Goal: Transaction & Acquisition: Register for event/course

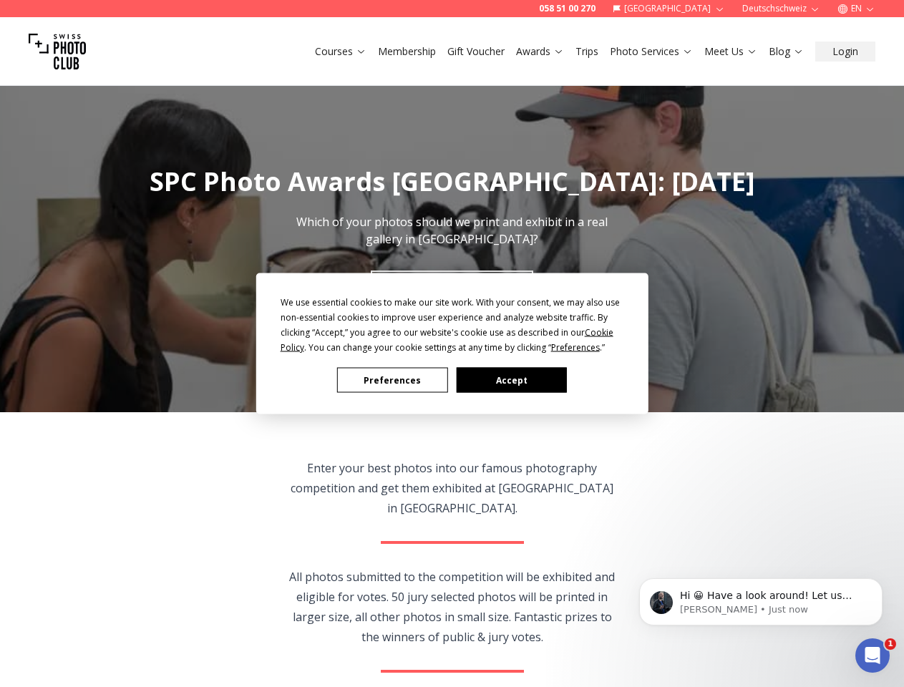
click at [452, 378] on div "Preferences Accept" at bounding box center [453, 380] width 344 height 25
click at [448, 340] on div "We use essential cookies to make our site work. With your consent, we may also …" at bounding box center [453, 325] width 344 height 60
click at [576, 347] on span "Preferences" at bounding box center [575, 348] width 49 height 12
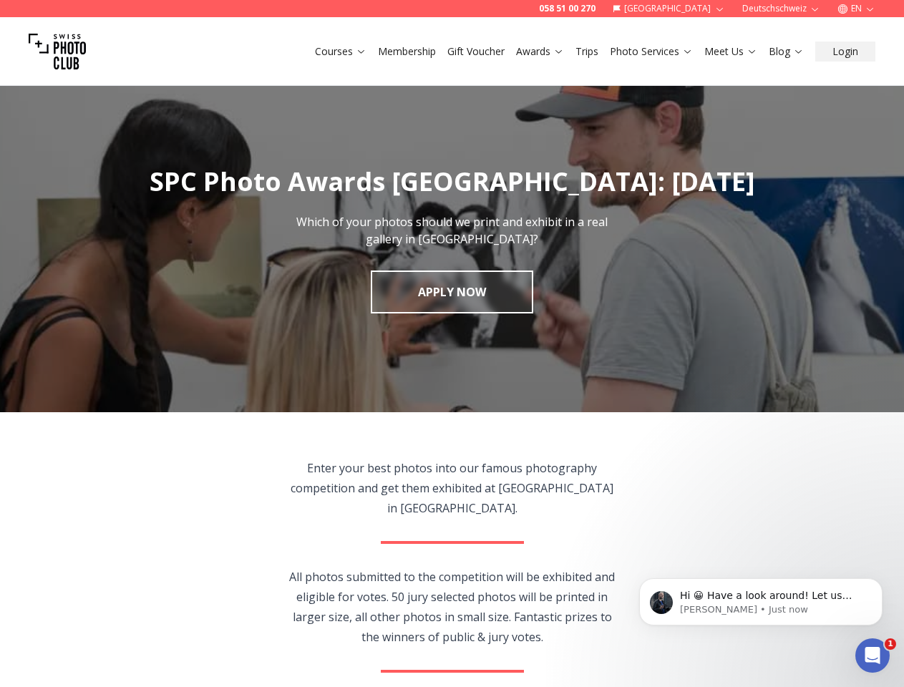
click at [392, 380] on img "1 / 1" at bounding box center [452, 241] width 904 height 344
click at [511, 380] on img "1 / 1" at bounding box center [452, 241] width 904 height 344
click at [761, 602] on span "Hi 😀 Have a look around! Let us know if you have any questions." at bounding box center [766, 603] width 173 height 26
click at [886, 583] on section "Enter your best photos into our famous photography competition and get them exh…" at bounding box center [452, 614] width 904 height 404
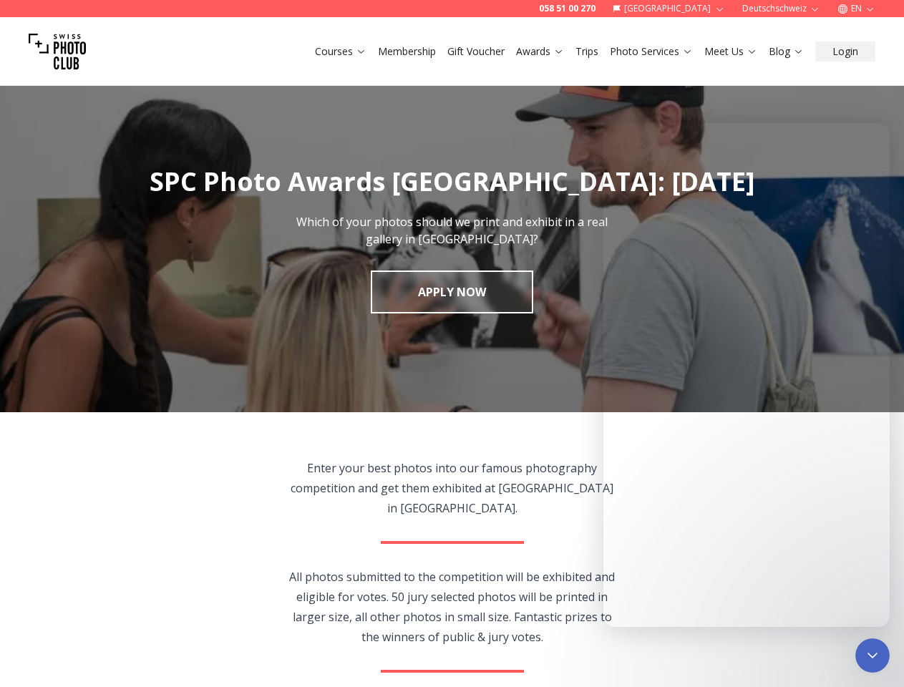
click at [873, 656] on icon "Close Intercom Messenger" at bounding box center [872, 655] width 17 height 17
